Goal: Transaction & Acquisition: Purchase product/service

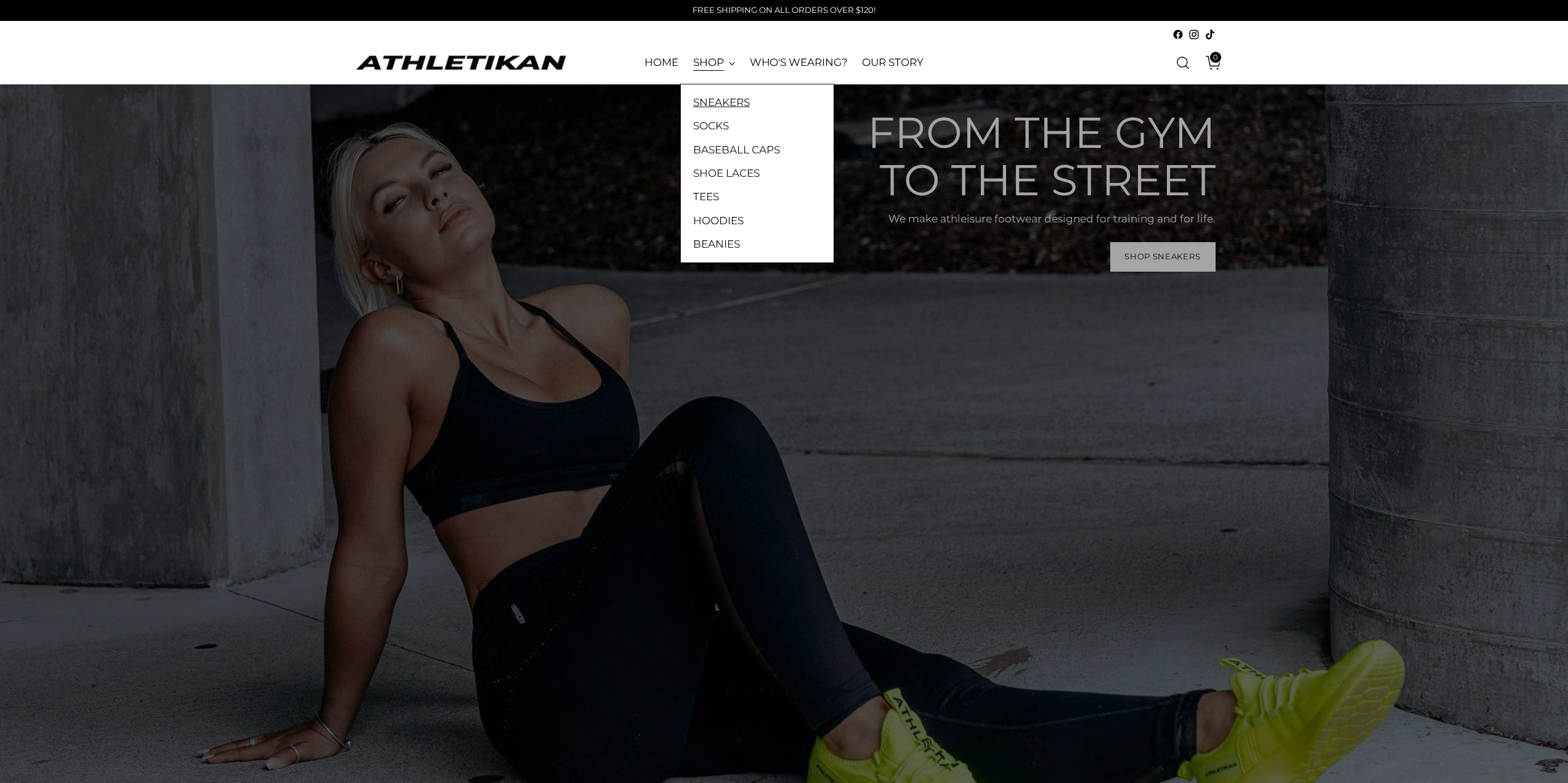
click at [731, 104] on link "SNEAKERS" at bounding box center [757, 102] width 128 height 16
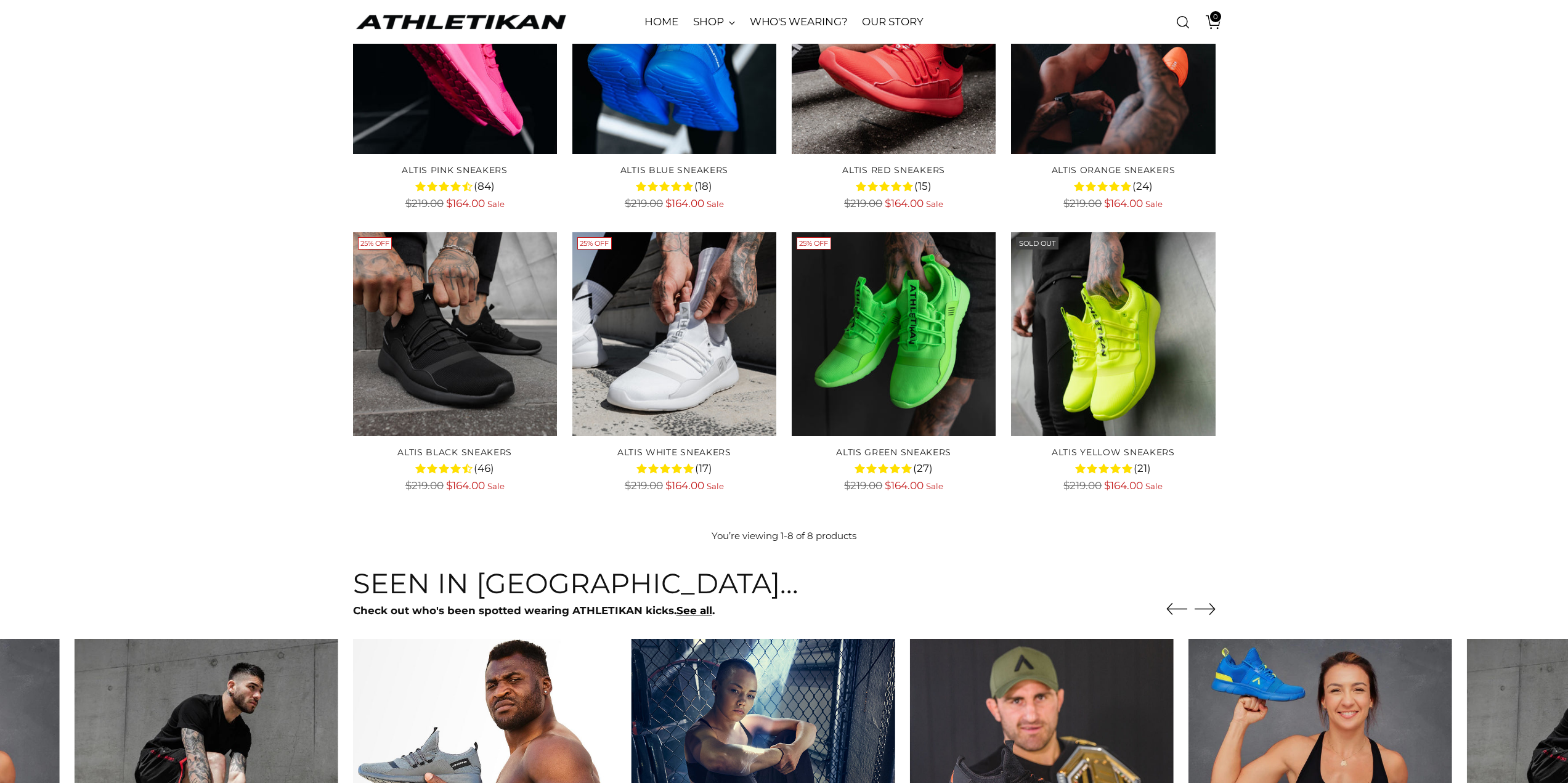
scroll to position [616, 0]
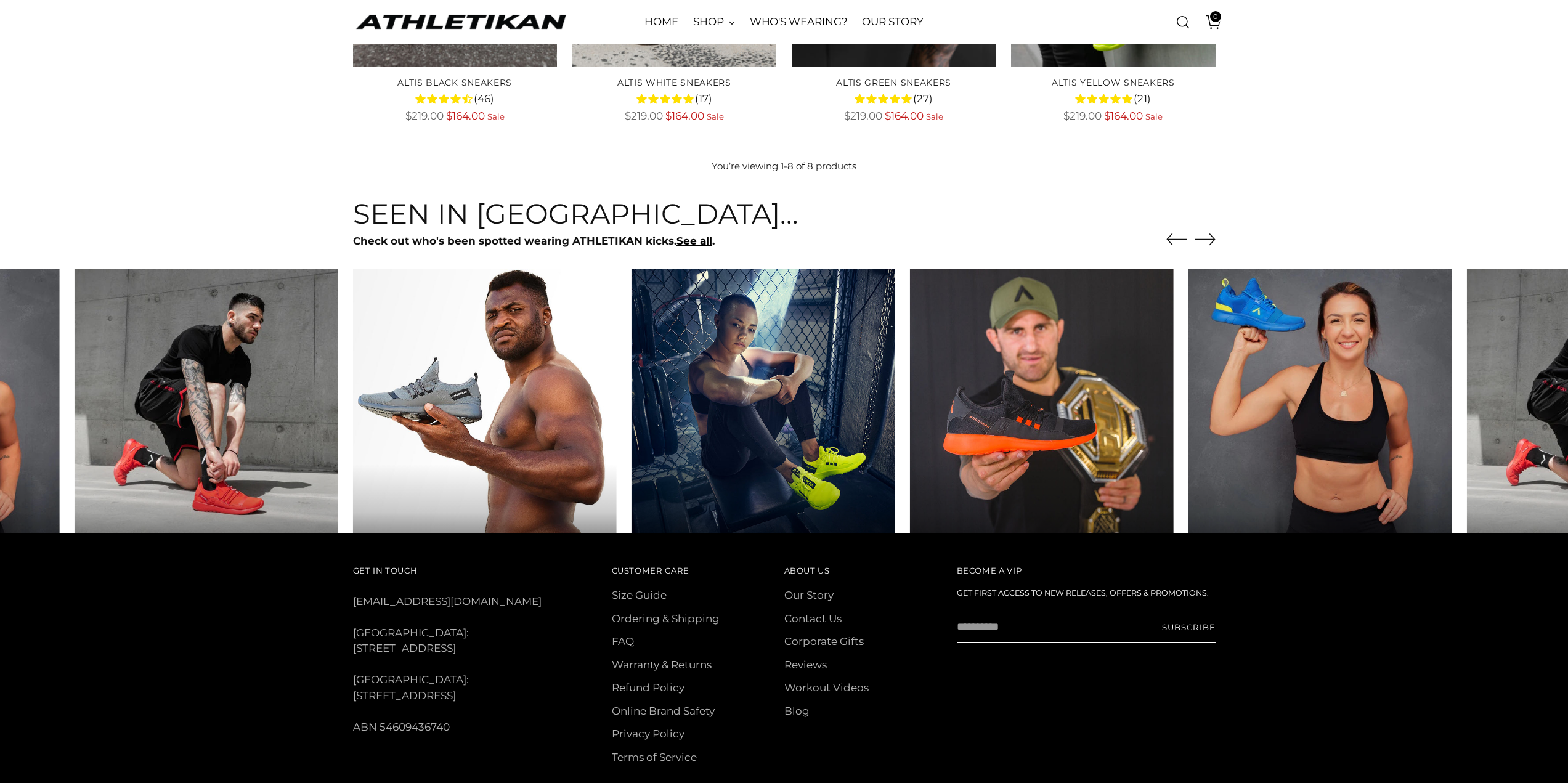
click at [1214, 236] on icon "Move to next carousel slide" at bounding box center [1205, 240] width 21 height 21
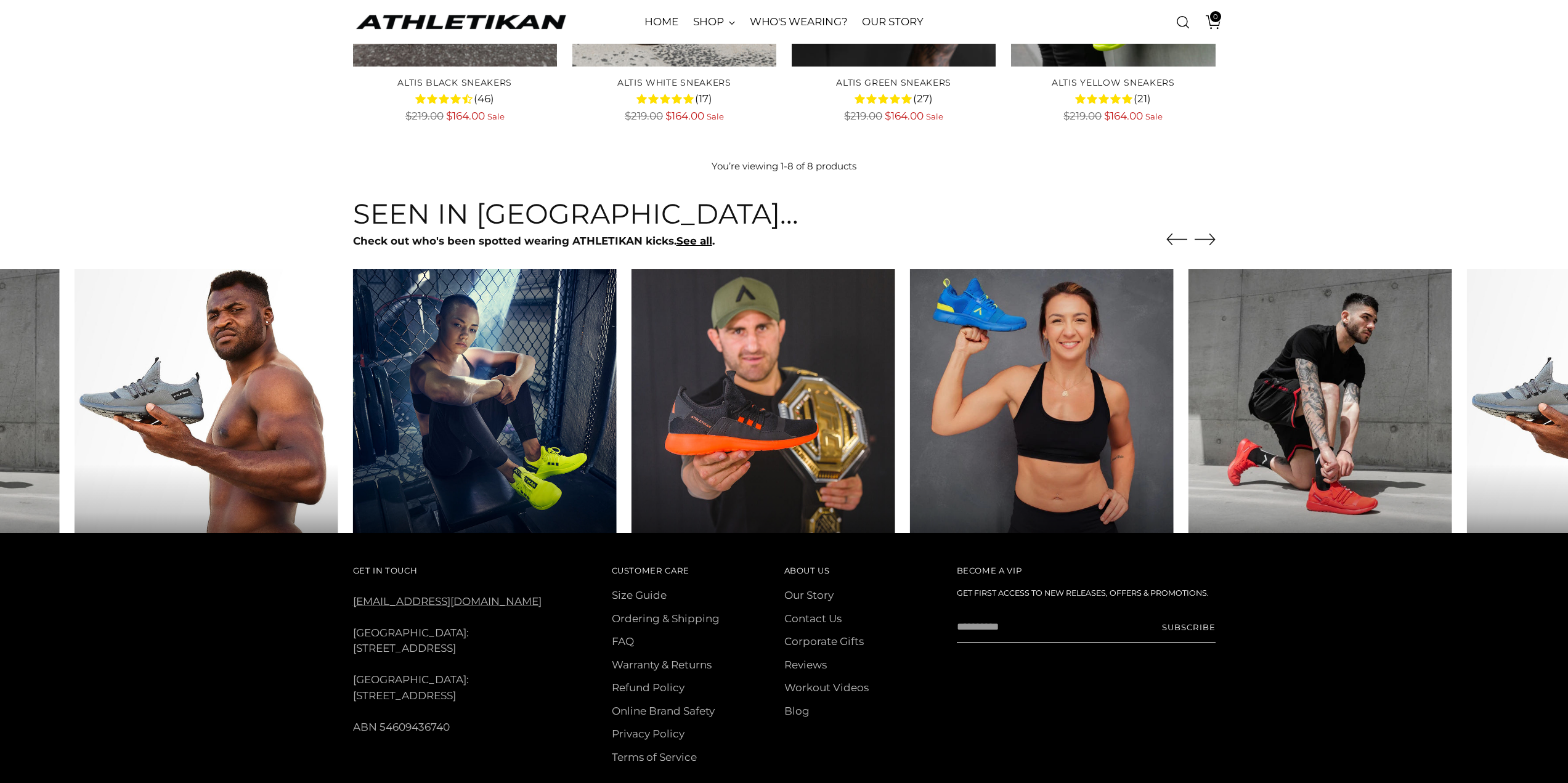
click at [1214, 236] on icon "Move to next carousel slide" at bounding box center [1205, 240] width 21 height 21
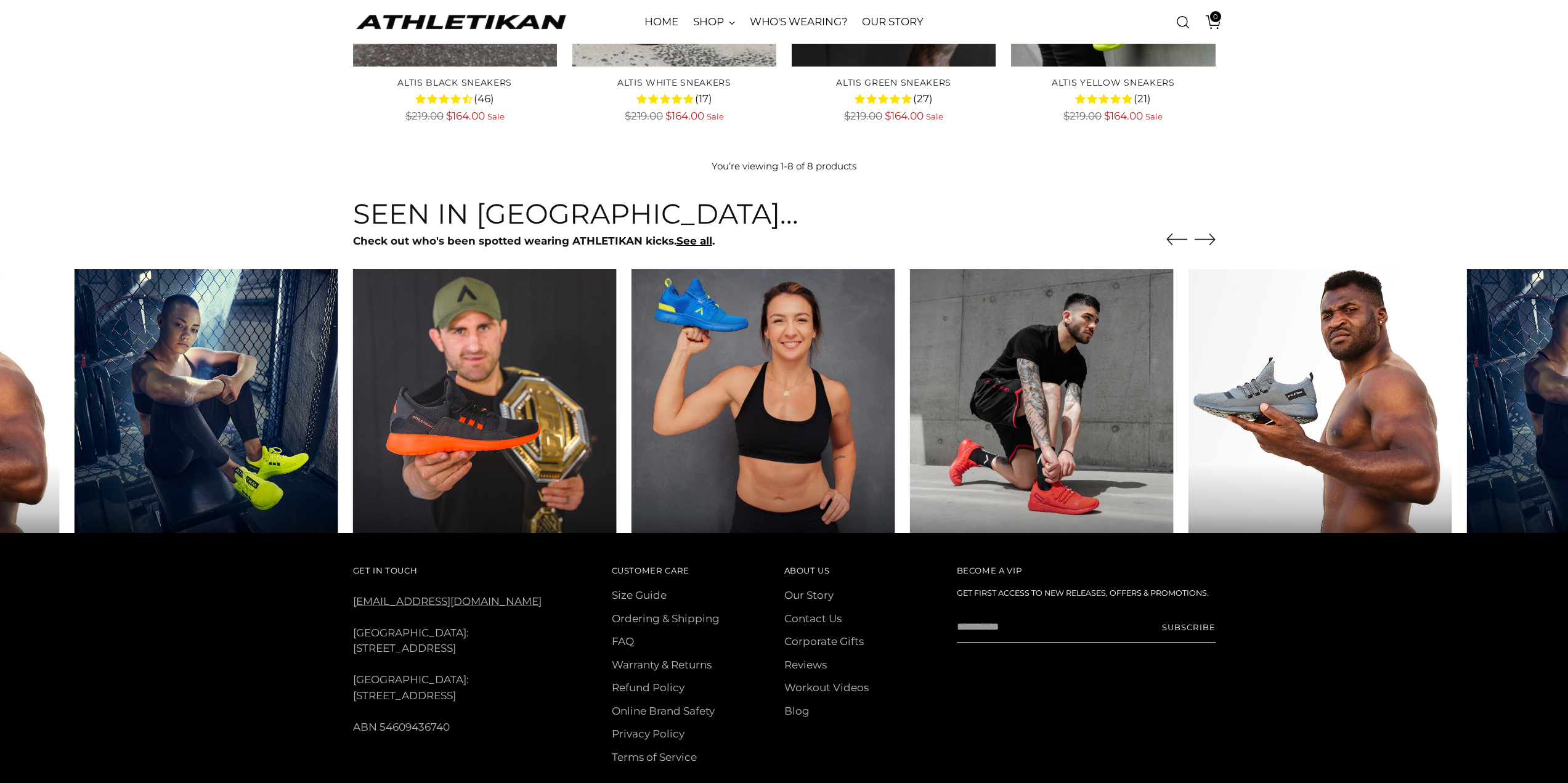
click at [1214, 236] on icon "Move to next carousel slide" at bounding box center [1205, 240] width 21 height 21
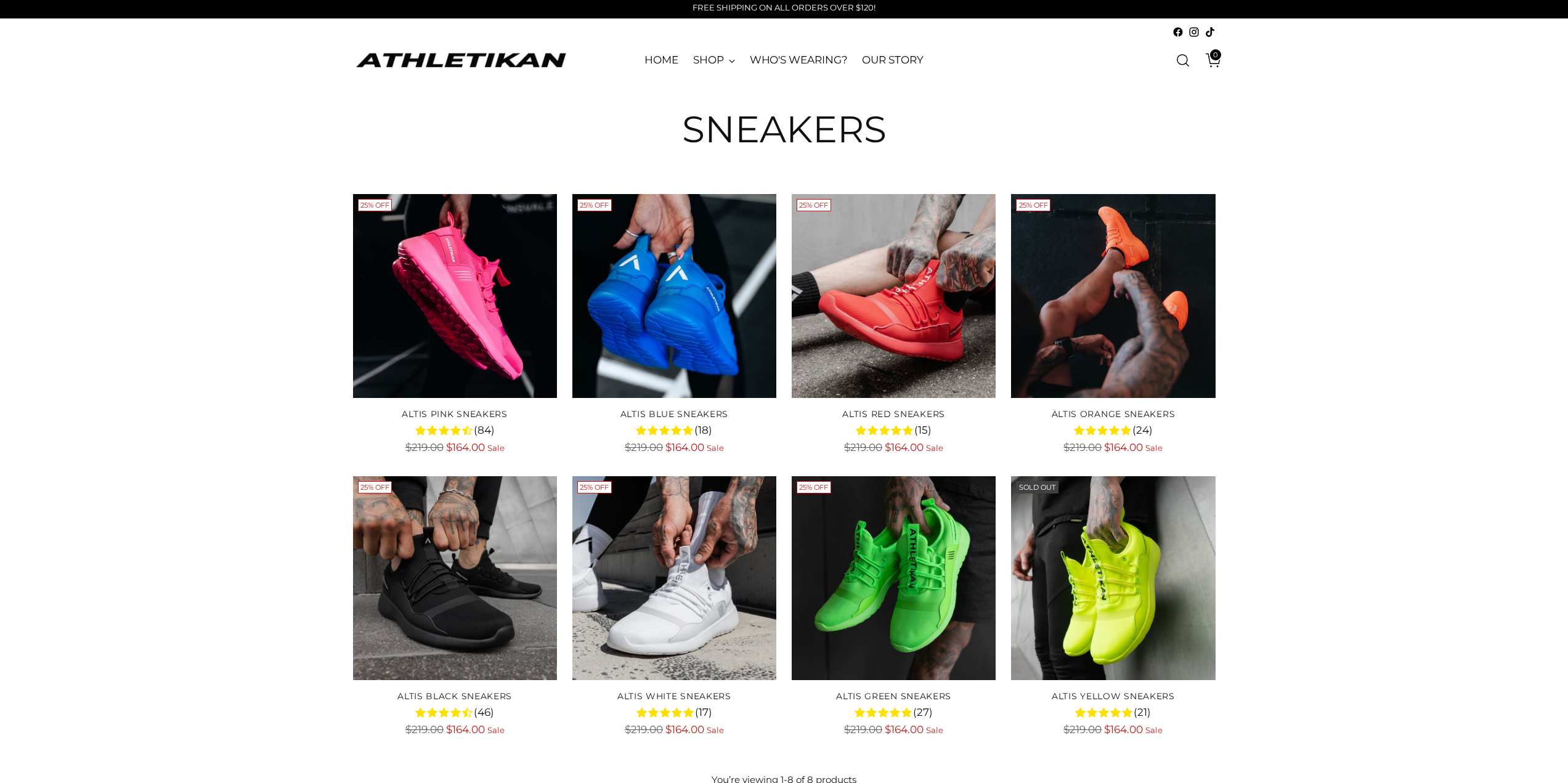
scroll to position [0, 0]
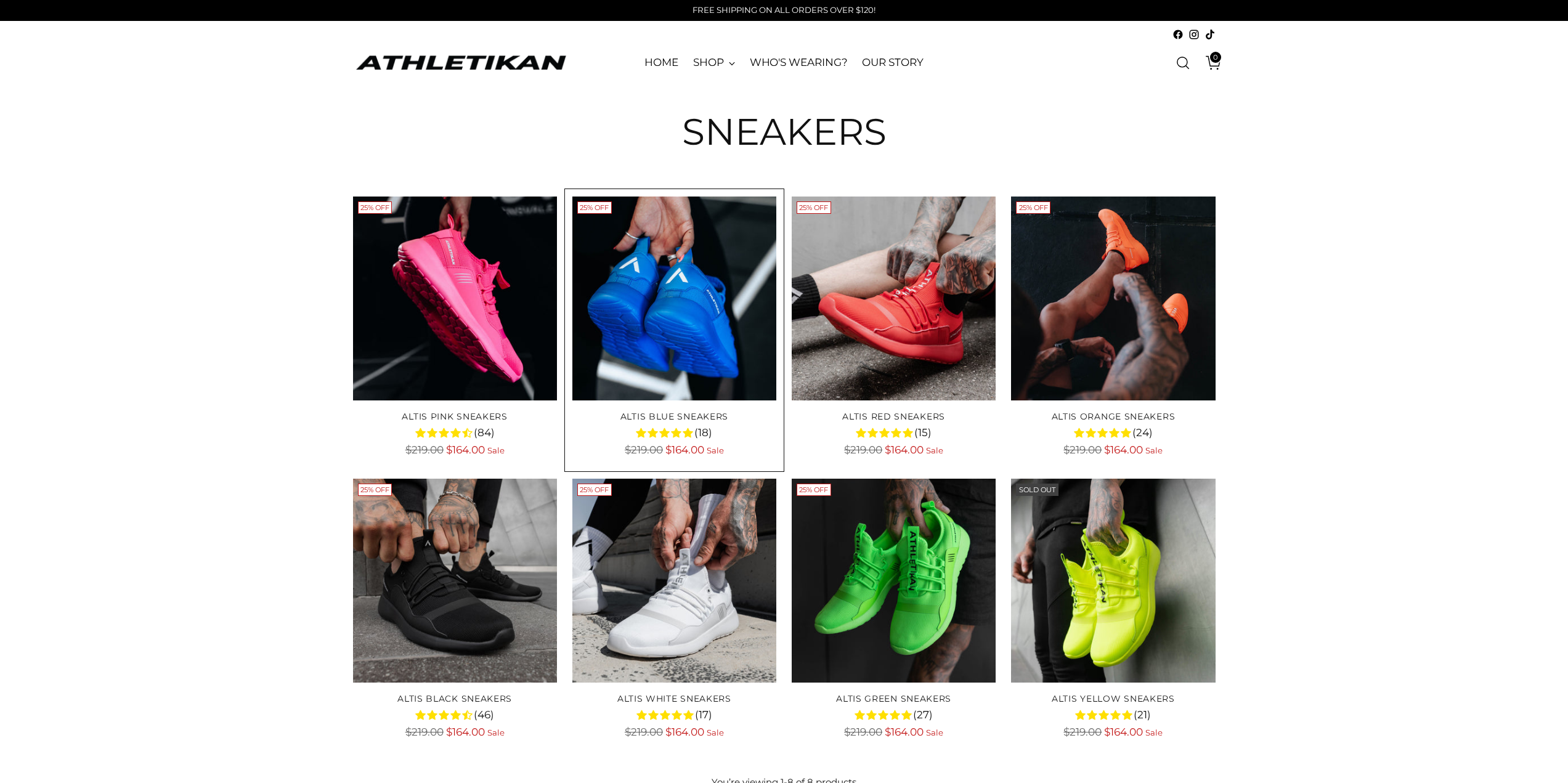
click at [0, 0] on img "ALTIS Blue Sneakers" at bounding box center [0, 0] width 0 height 0
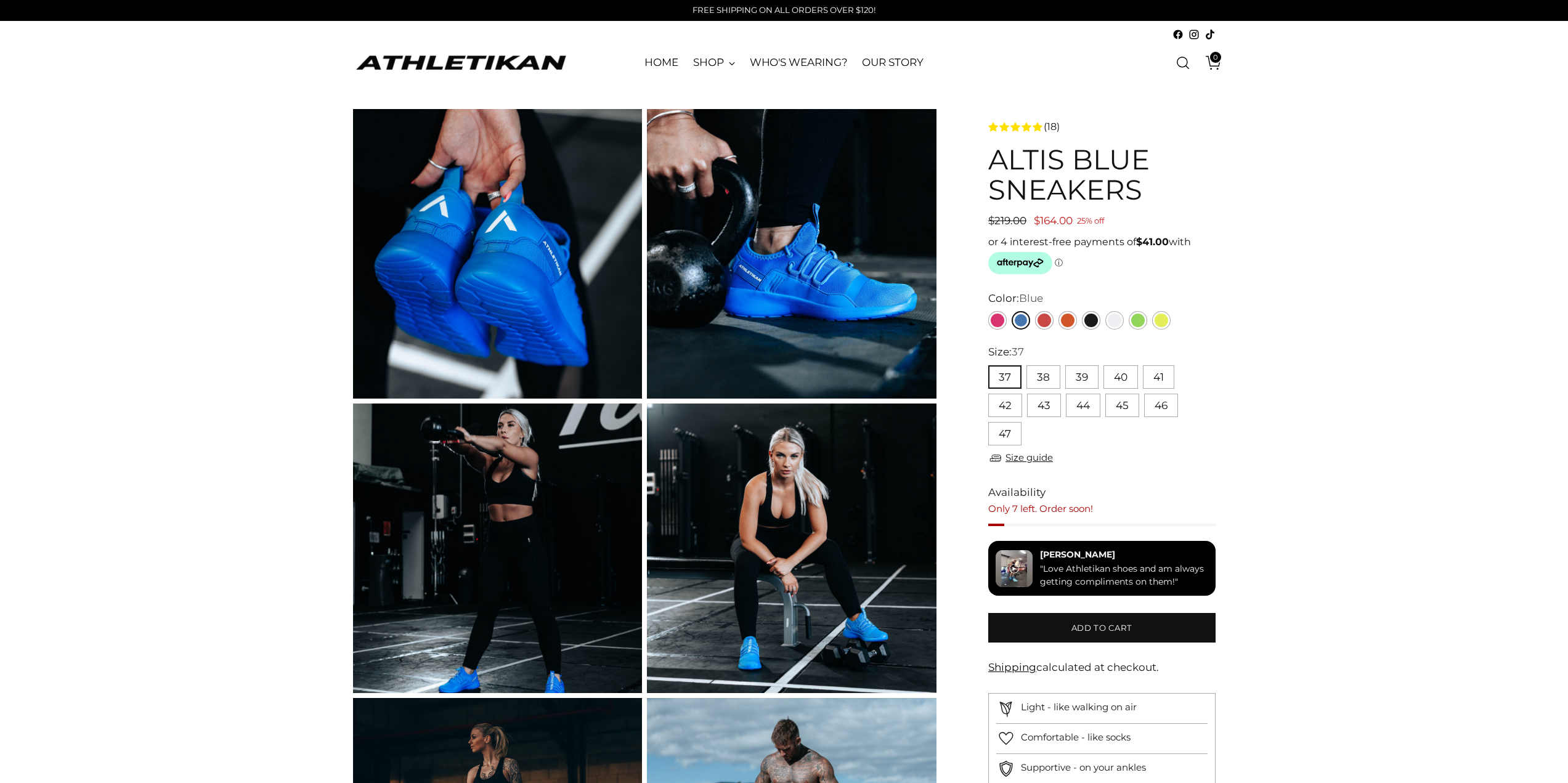
drag, startPoint x: 238, startPoint y: 742, endPoint x: 266, endPoint y: 390, distance: 353.1
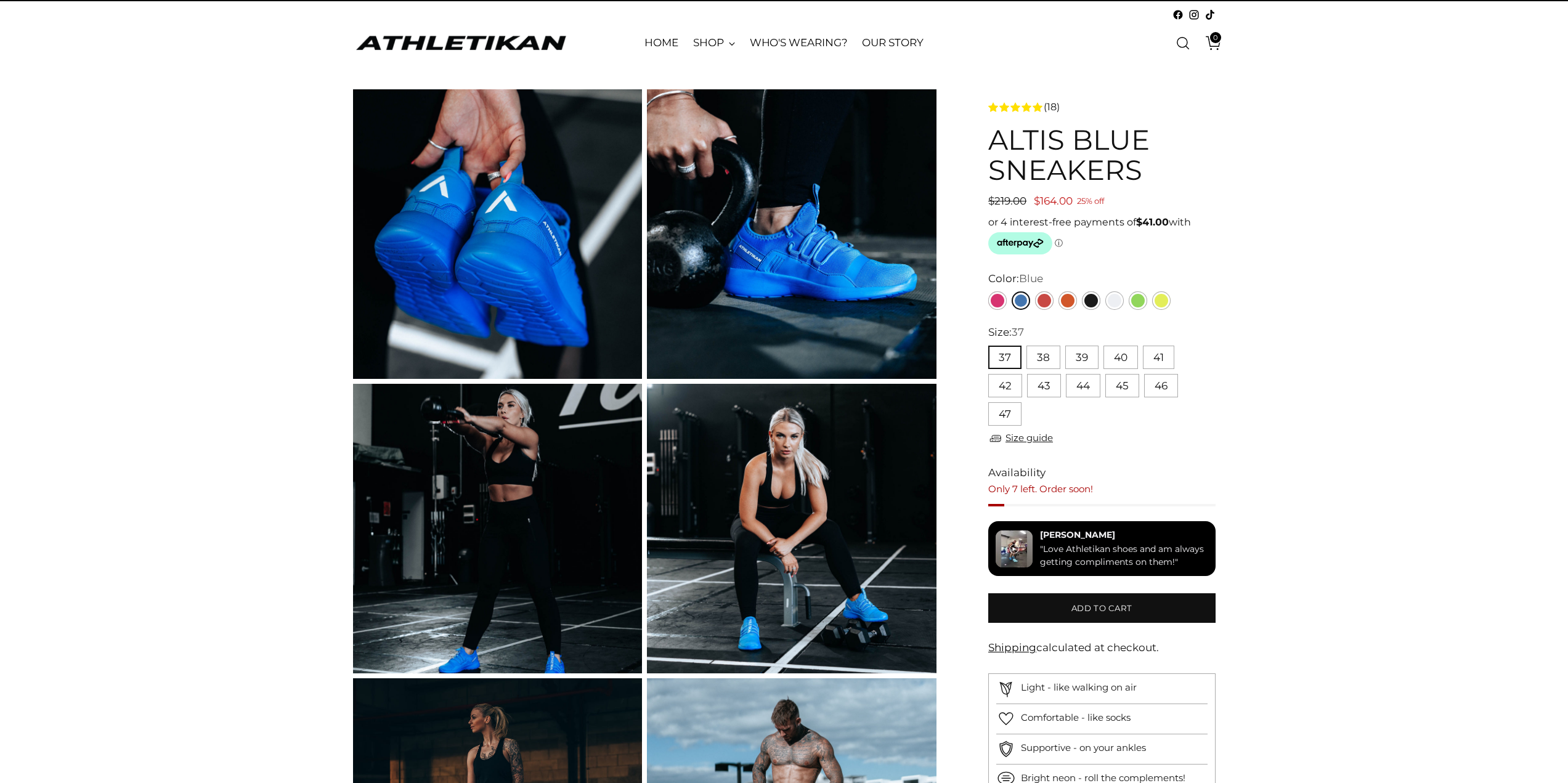
scroll to position [61, 0]
